Goal: Navigation & Orientation: Find specific page/section

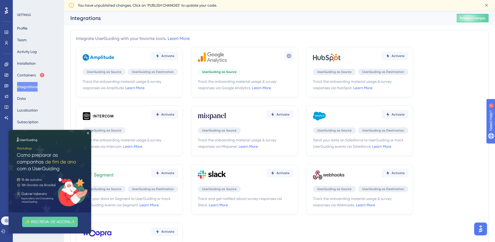
click at [88, 131] on img at bounding box center [50, 171] width 83 height 83
click at [88, 133] on icon "Close Preview" at bounding box center [88, 133] width 2 height 2
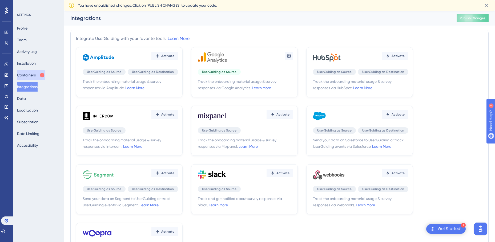
click at [34, 76] on button "Containers" at bounding box center [31, 75] width 28 height 10
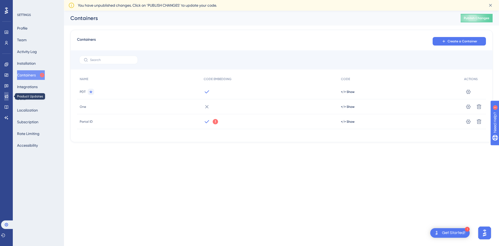
click at [9, 97] on link at bounding box center [6, 96] width 4 height 9
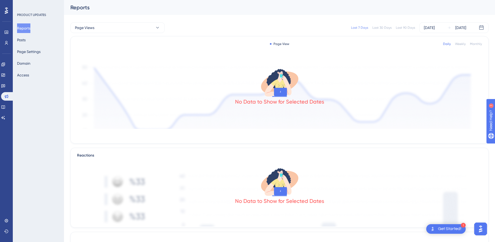
click at [38, 41] on div "Reports Posts Page Settings Domain Access" at bounding box center [38, 51] width 43 height 57
click at [22, 42] on button "Posts" at bounding box center [21, 40] width 9 height 10
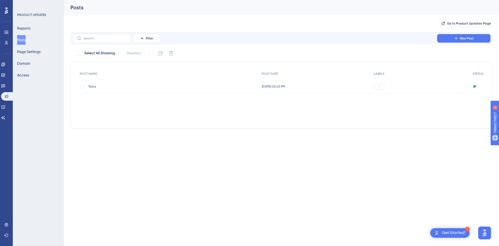
click at [109, 89] on span "Teste" at bounding box center [130, 87] width 85 height 4
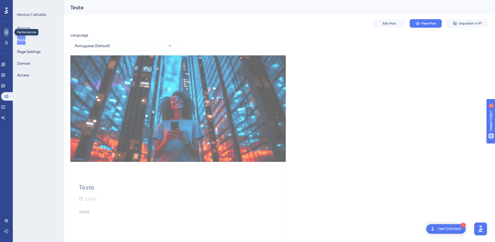
click at [9, 32] on link at bounding box center [6, 32] width 4 height 9
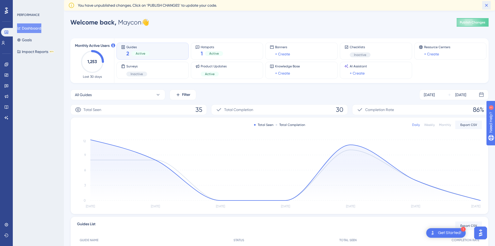
click at [486, 4] on icon at bounding box center [486, 5] width 5 height 5
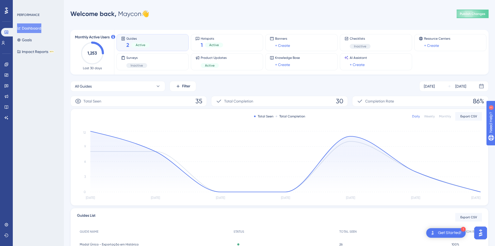
click at [5, 10] on icon at bounding box center [6, 10] width 3 height 7
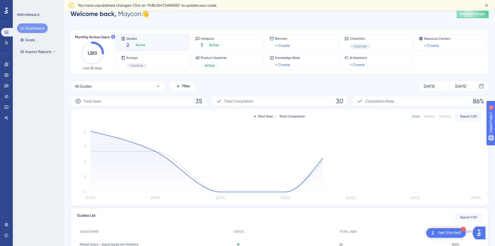
click at [7, 9] on icon at bounding box center [6, 10] width 3 height 6
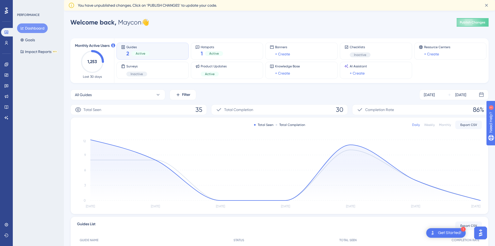
click at [445, 232] on div "Get Started!" at bounding box center [449, 233] width 23 height 6
